Goal: Task Accomplishment & Management: Manage account settings

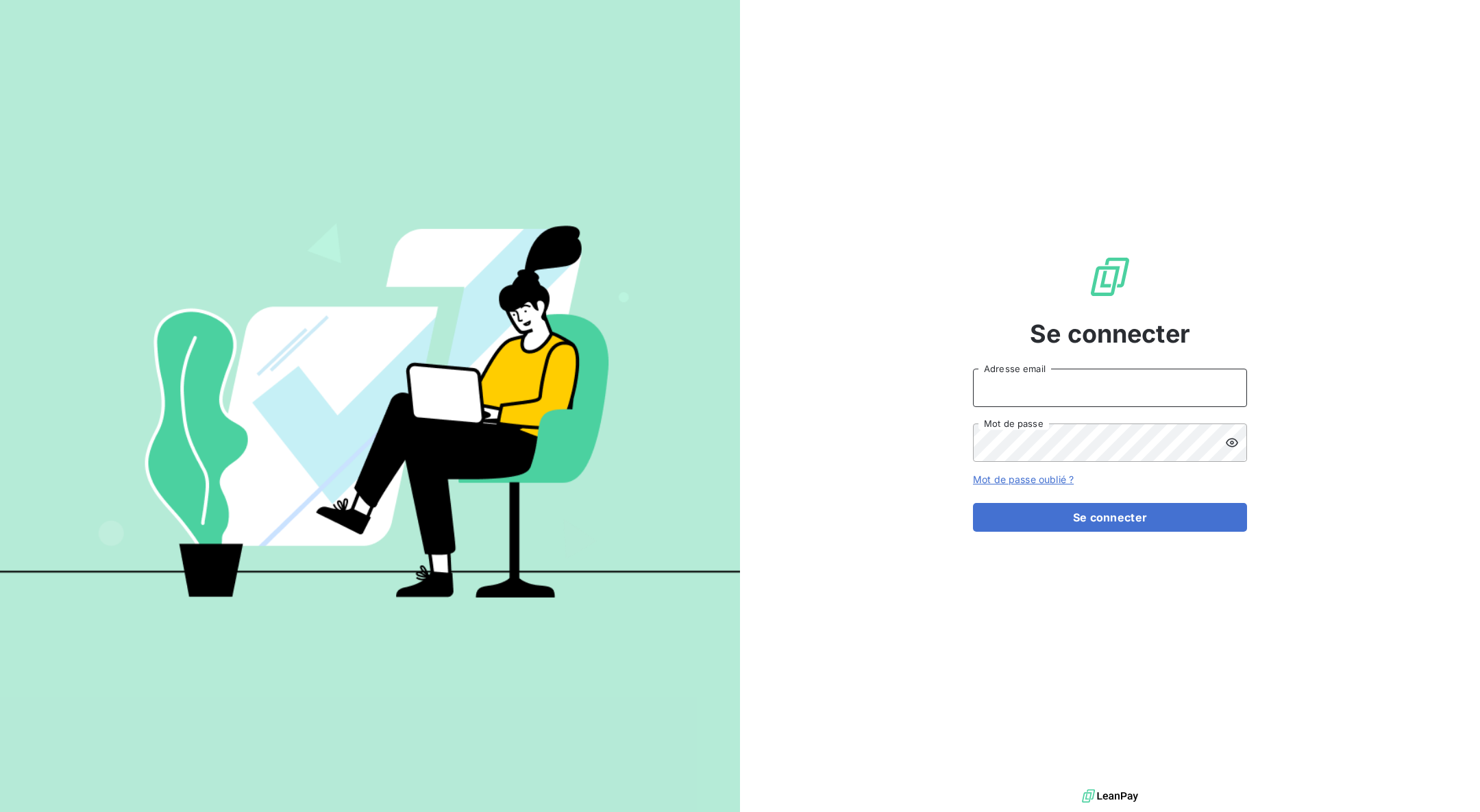
click at [1109, 381] on input "Adresse email" at bounding box center [1110, 388] width 274 height 38
click at [1104, 392] on input "Adresse email" at bounding box center [1110, 388] width 274 height 38
click at [1105, 389] on input "Adresse email" at bounding box center [1110, 388] width 274 height 38
type input "[PERSON_NAME][EMAIL_ADDRESS][DOMAIN_NAME]"
click at [1210, 518] on button "Se connecter" at bounding box center [1110, 517] width 274 height 29
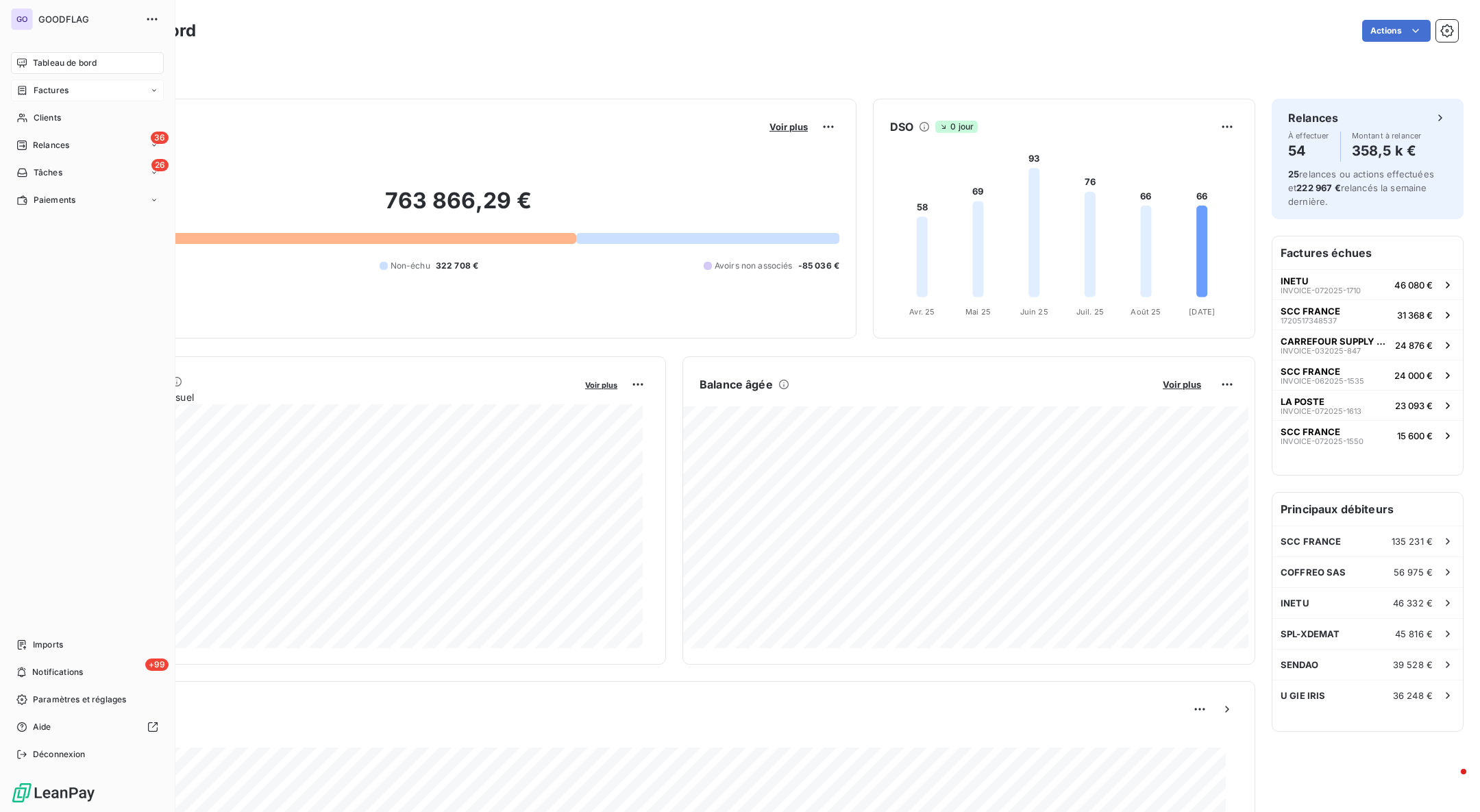
click at [20, 92] on icon at bounding box center [22, 90] width 12 height 11
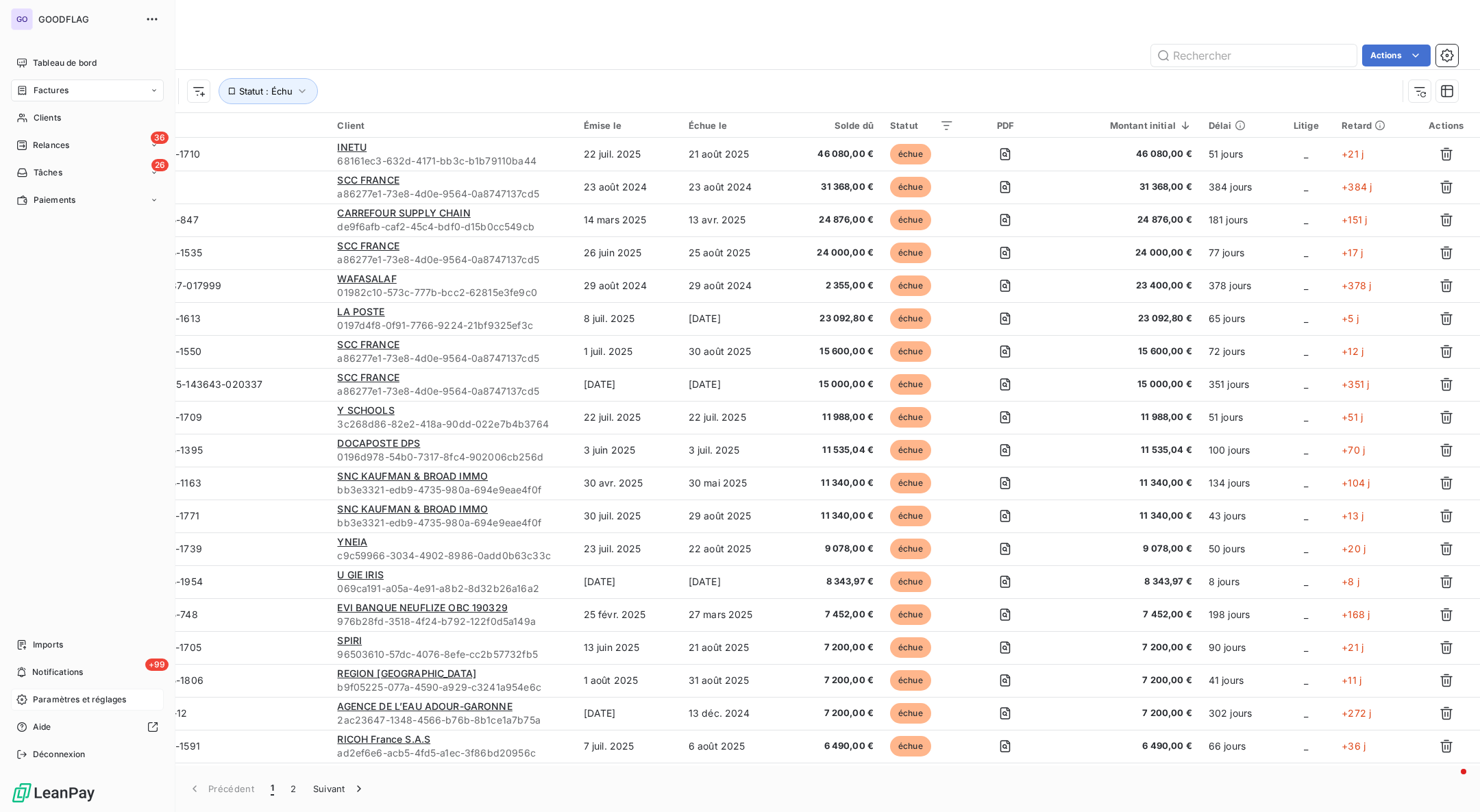
click at [35, 694] on span "Paramètres et réglages" at bounding box center [80, 699] width 93 height 12
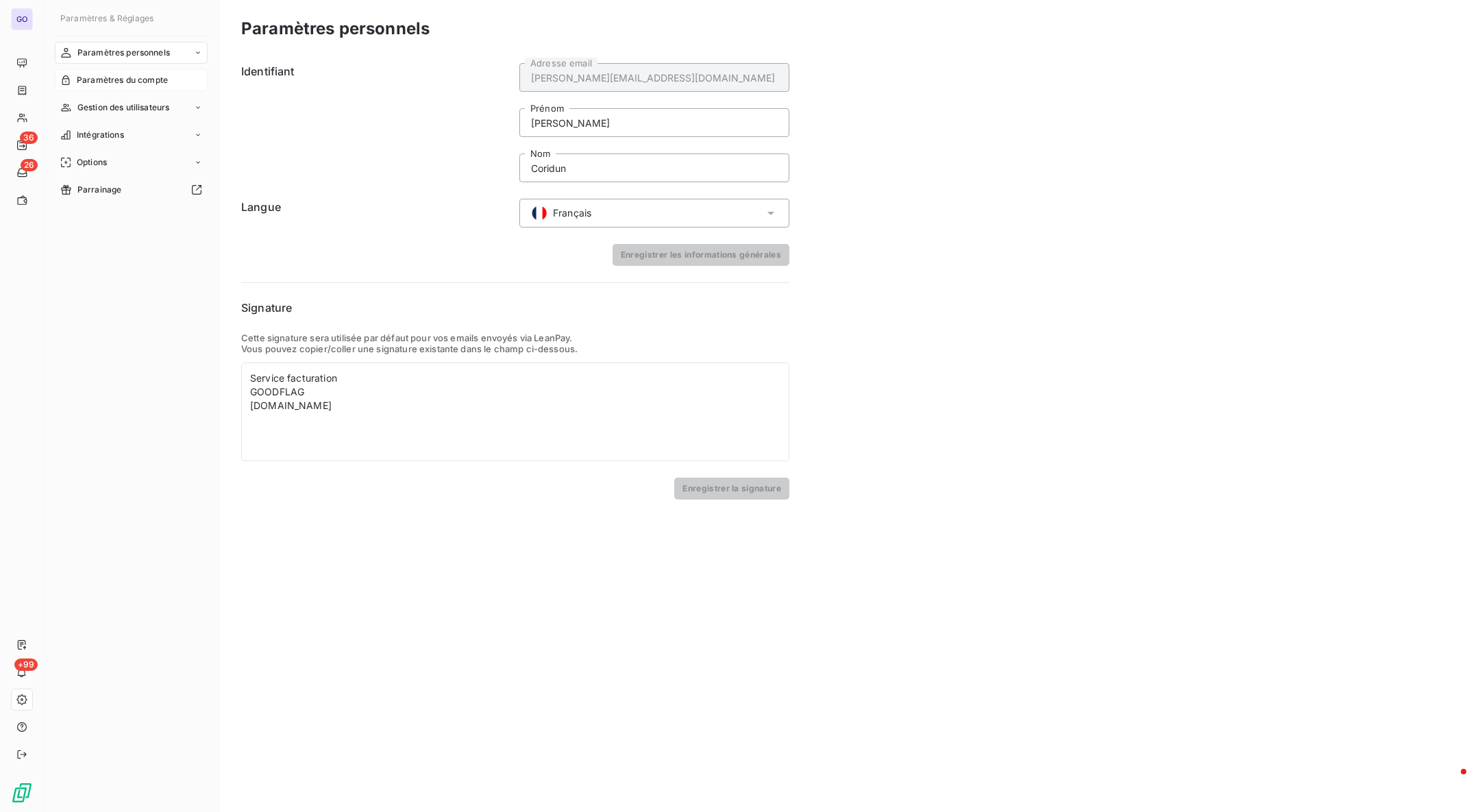
click at [115, 81] on span "Paramètres du compte" at bounding box center [123, 80] width 91 height 12
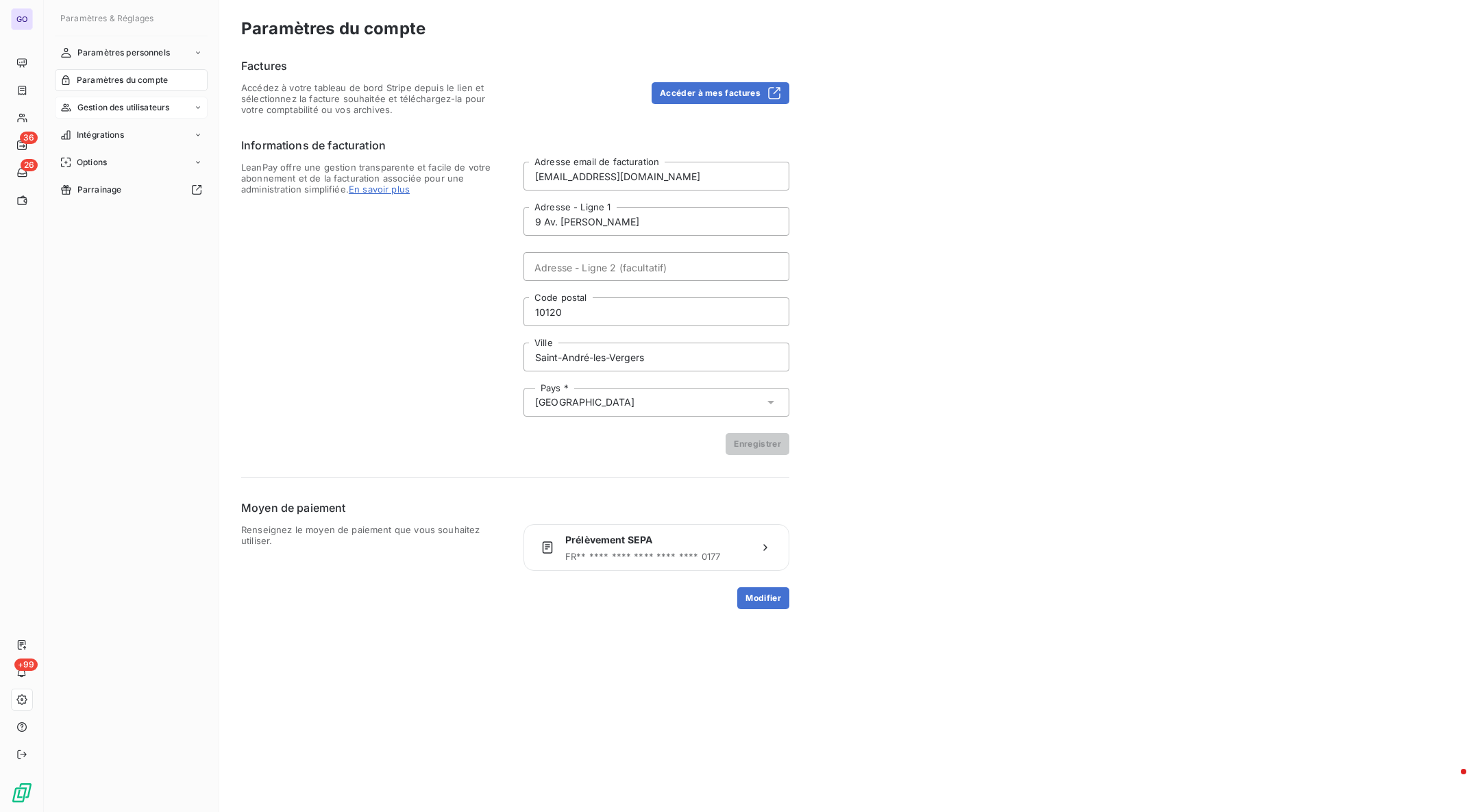
click at [115, 99] on div "Gestion des utilisateurs" at bounding box center [131, 108] width 152 height 22
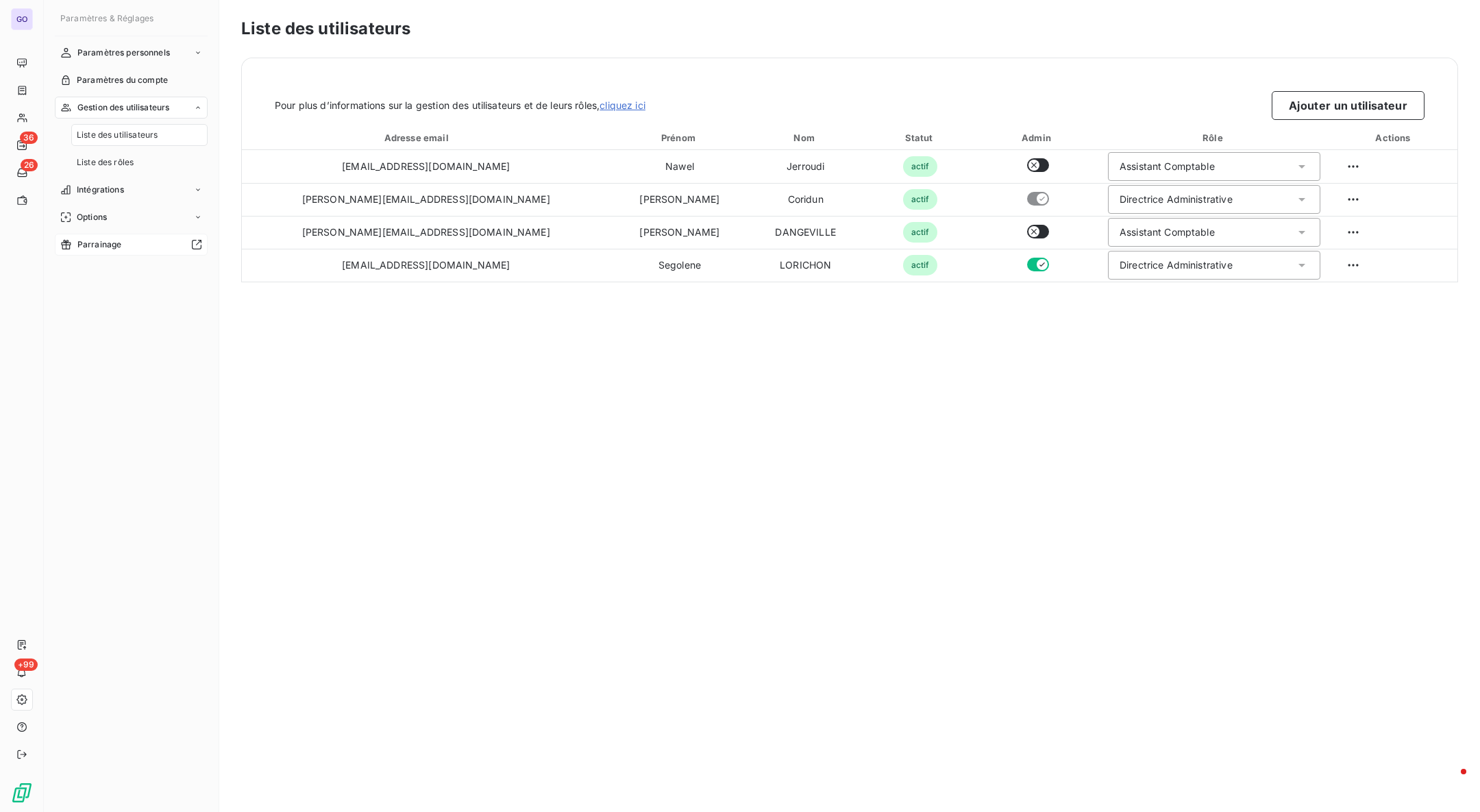
click at [93, 251] on div "Parrainage" at bounding box center [131, 244] width 152 height 22
click at [123, 196] on div "Intégrations" at bounding box center [131, 190] width 152 height 22
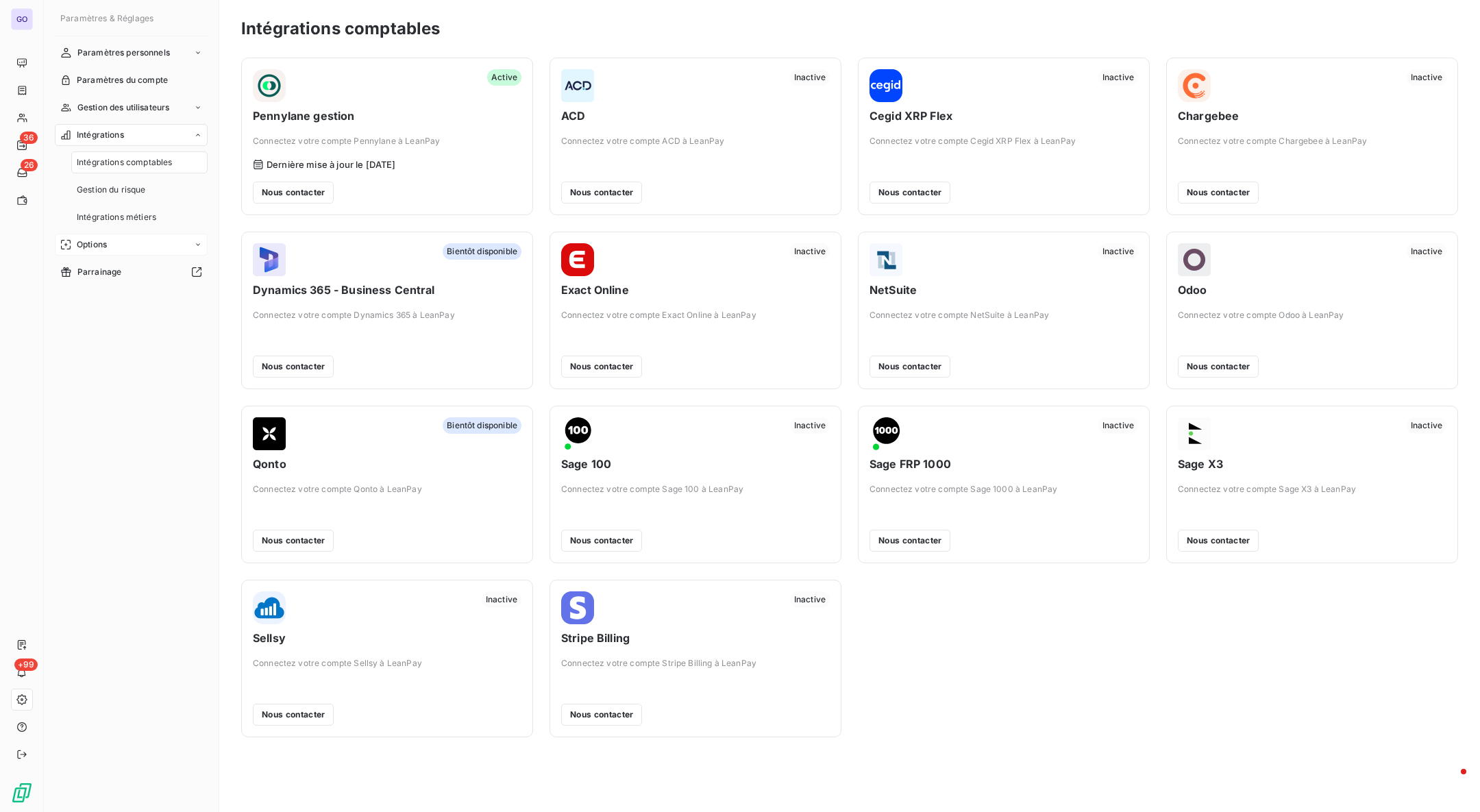
click at [118, 243] on div "Options" at bounding box center [131, 244] width 152 height 22
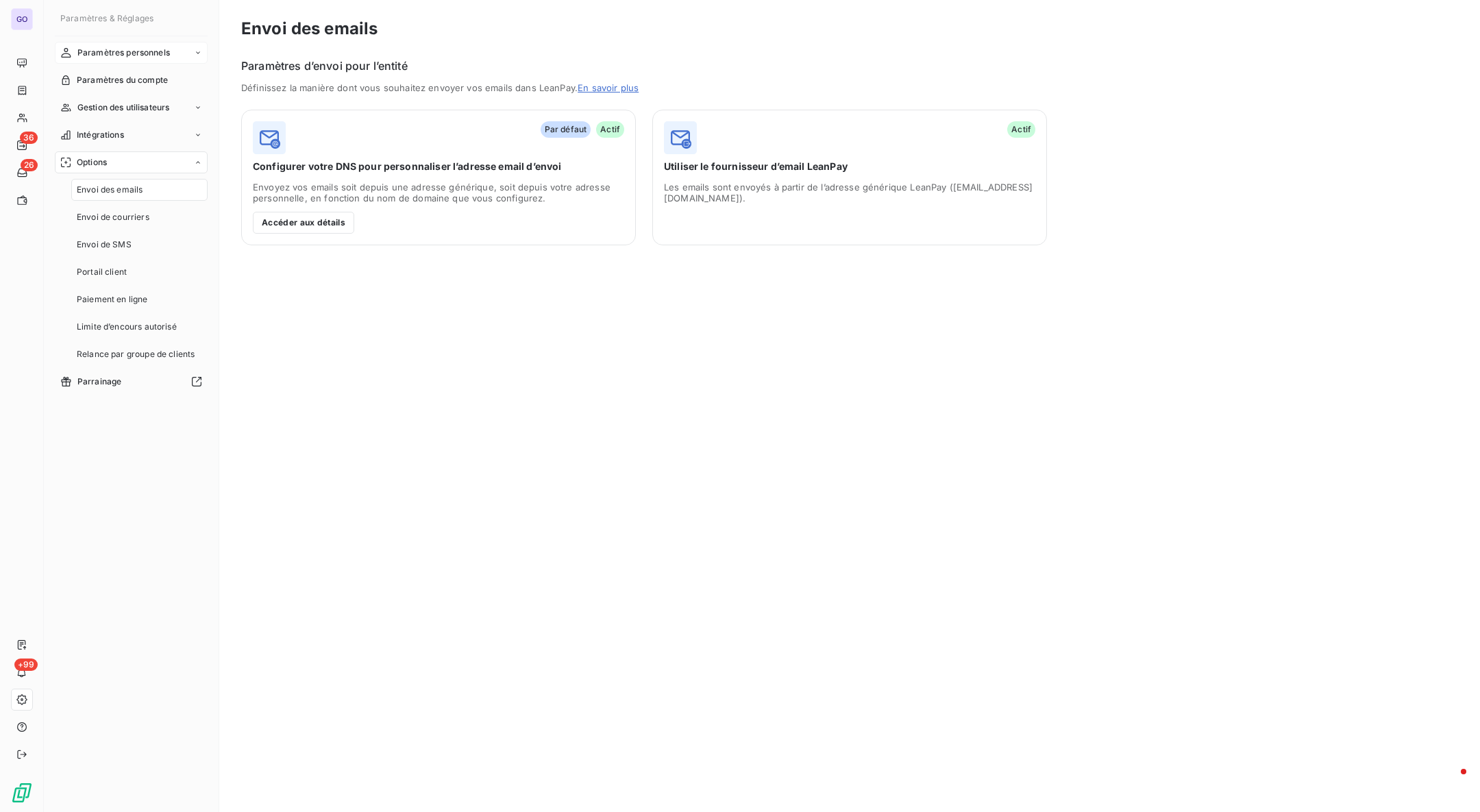
click at [143, 56] on span "Paramètres personnels" at bounding box center [123, 52] width 93 height 12
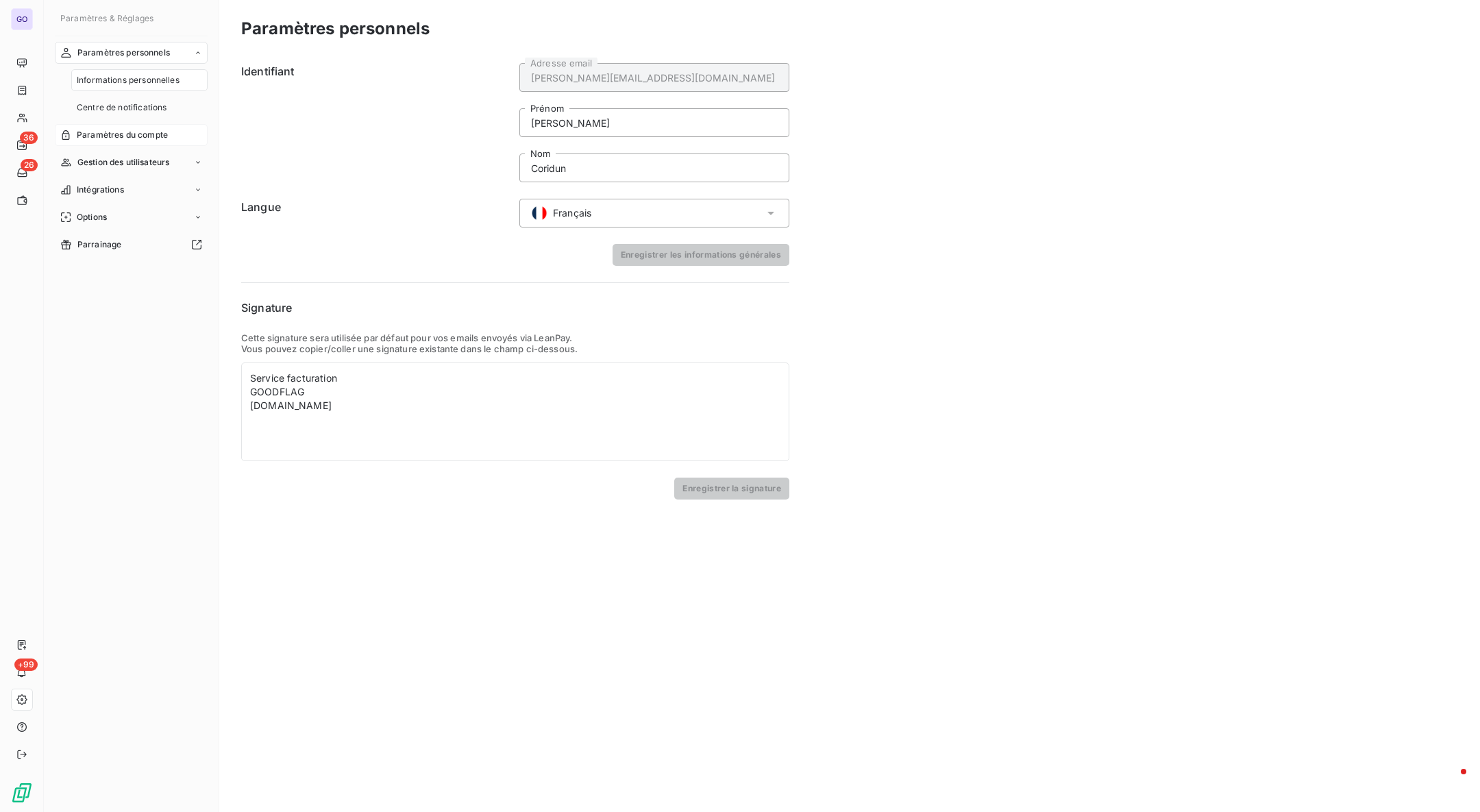
click at [145, 128] on span "Paramètres du compte" at bounding box center [123, 134] width 91 height 12
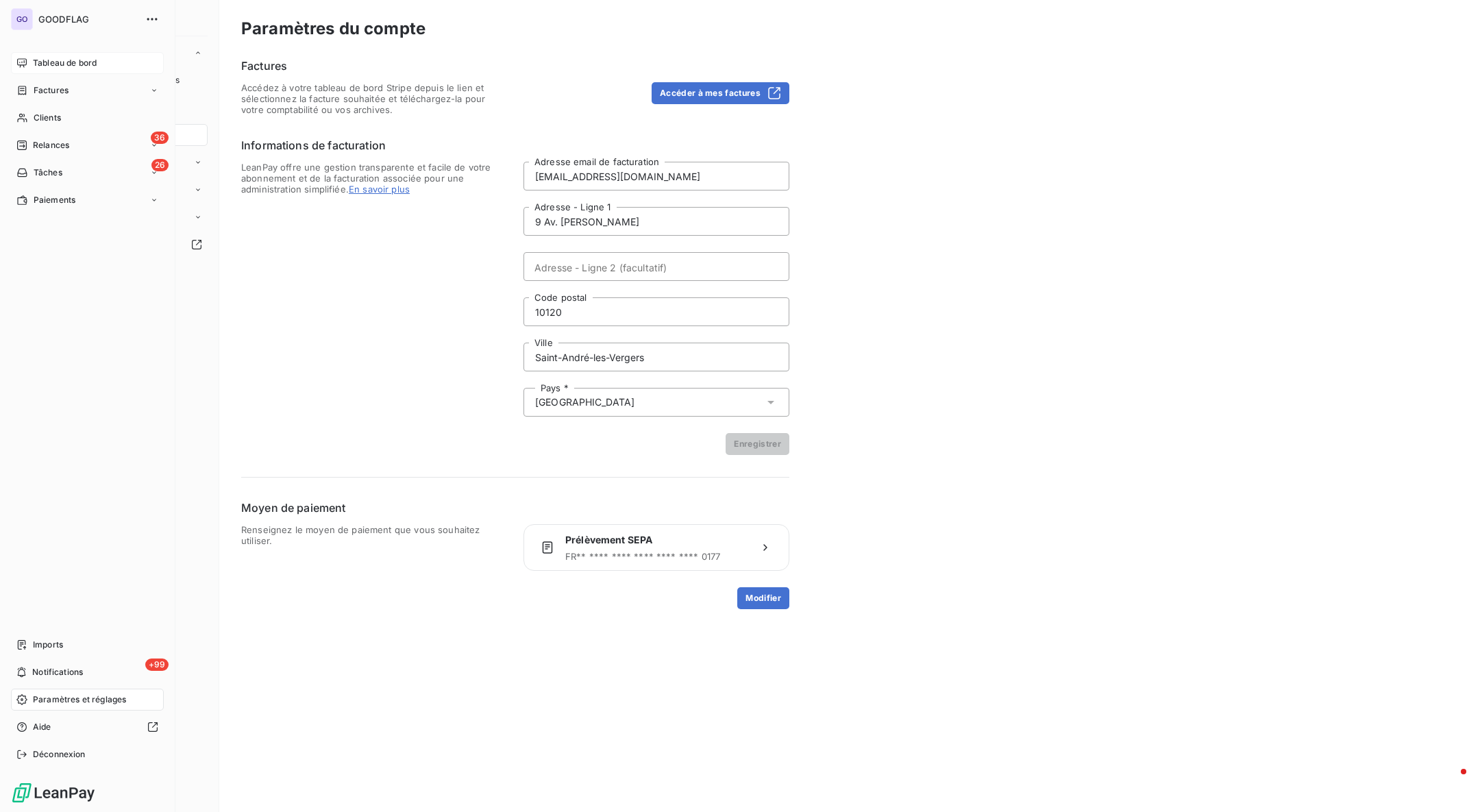
click at [26, 67] on icon at bounding box center [22, 62] width 11 height 11
